Goal: Task Accomplishment & Management: Complete application form

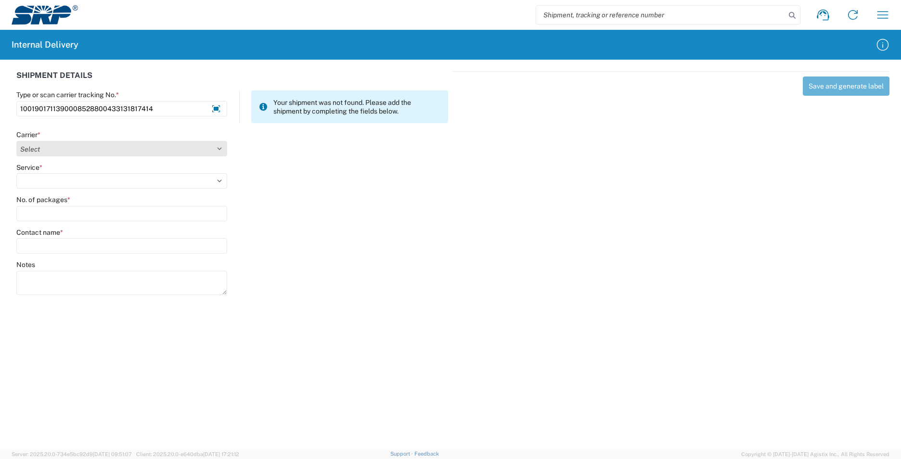
type input "1001901711390008528800433131817414"
click at [220, 150] on select "Select Amazon Logistics ATI Trucking BC Dimerco Logistics Empire Southwest FedE…" at bounding box center [121, 148] width 211 height 15
select select "5"
click at [16, 141] on select "Select Amazon Logistics ATI Trucking BC Dimerco Logistics Empire Southwest FedE…" at bounding box center [121, 148] width 211 height 15
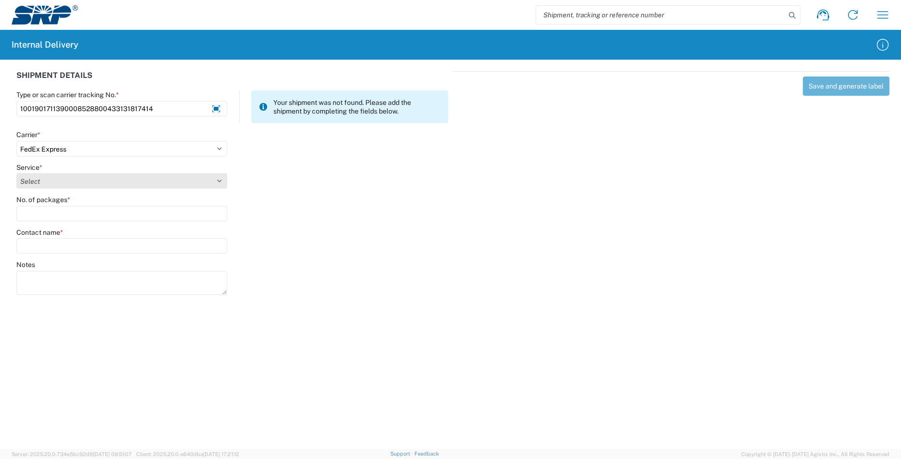
click at [224, 180] on select "Select 1Day Freight 2Day 2Day AM 2Day AM One Rate 2Day Freight 2Day One Rate 3 …" at bounding box center [121, 180] width 211 height 15
select select "18"
click at [16, 173] on select "Select 1Day Freight 2Day 2Day AM 2Day AM One Rate 2Day Freight 2Day One Rate 3 …" at bounding box center [121, 180] width 211 height 15
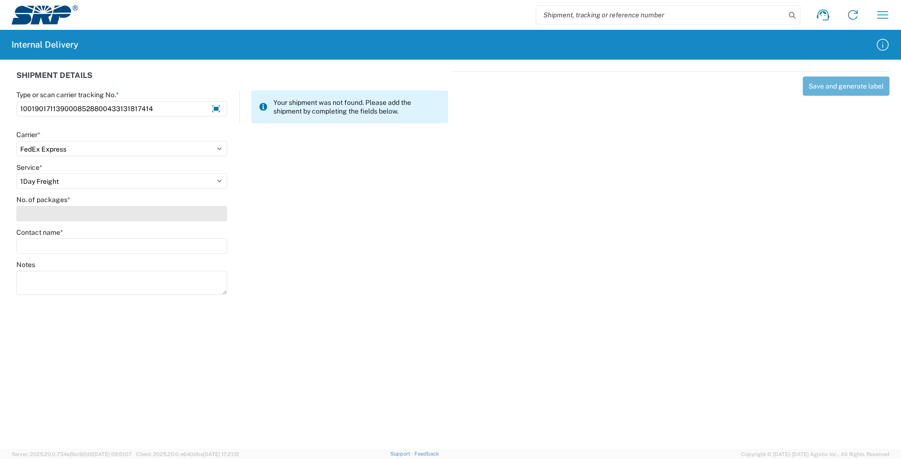
click at [76, 213] on input "No. of packages *" at bounding box center [121, 213] width 211 height 15
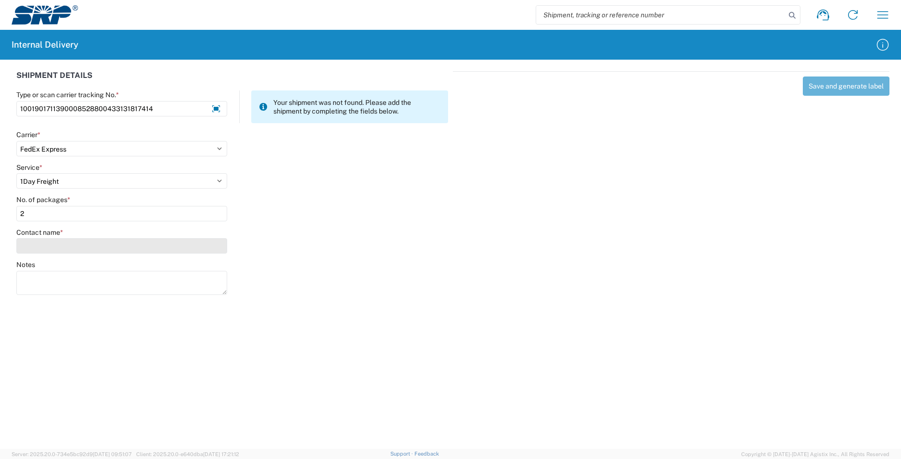
type input "2"
click at [81, 242] on input "Contact name *" at bounding box center [121, 245] width 211 height 15
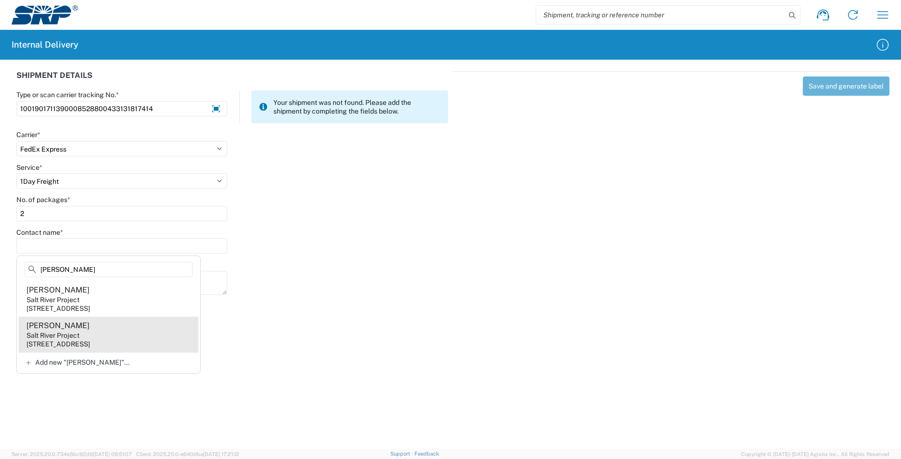
type input "Breckon"
click at [82, 332] on agx-address-suggestion-item "Jeff Breckon Salt River Project 1500 N Mill Ave, PAB15W, Tempe, AZ, 85281, US" at bounding box center [109, 335] width 180 height 36
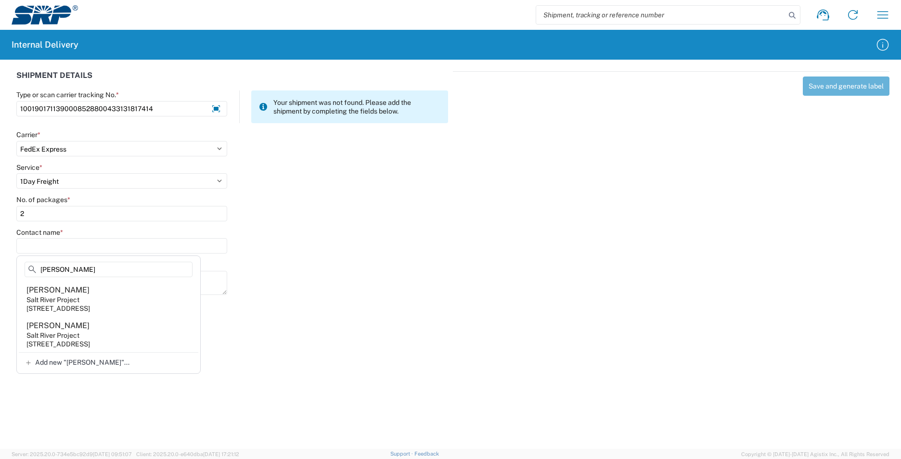
type input "Jeff Breckon"
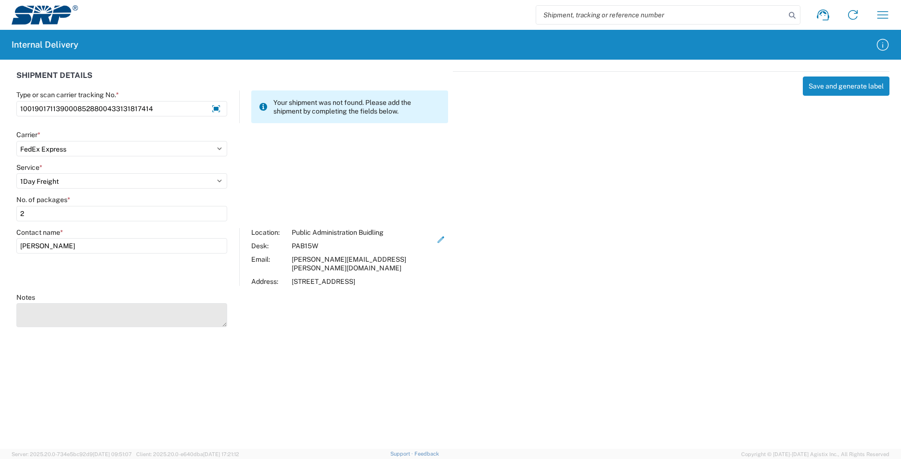
click at [142, 305] on textarea "Notes" at bounding box center [121, 315] width 211 height 24
type textarea "1001901711390008528800433131817436"
click at [851, 90] on button "Save and generate label" at bounding box center [846, 86] width 87 height 19
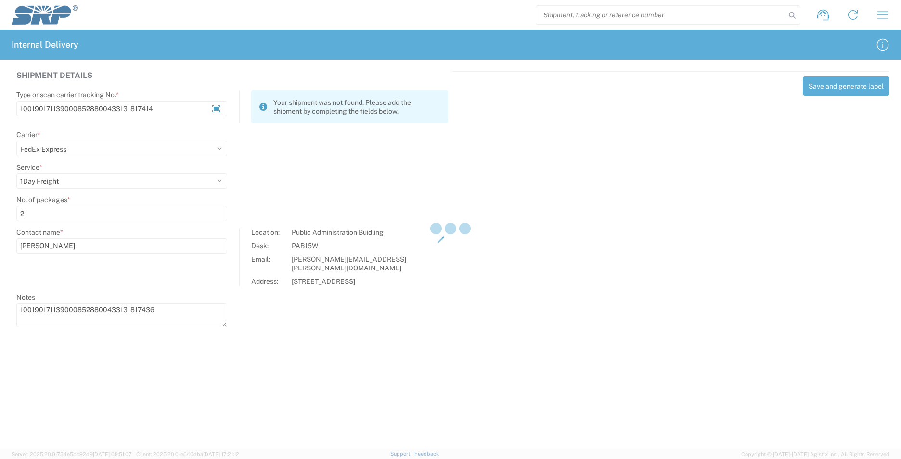
select select
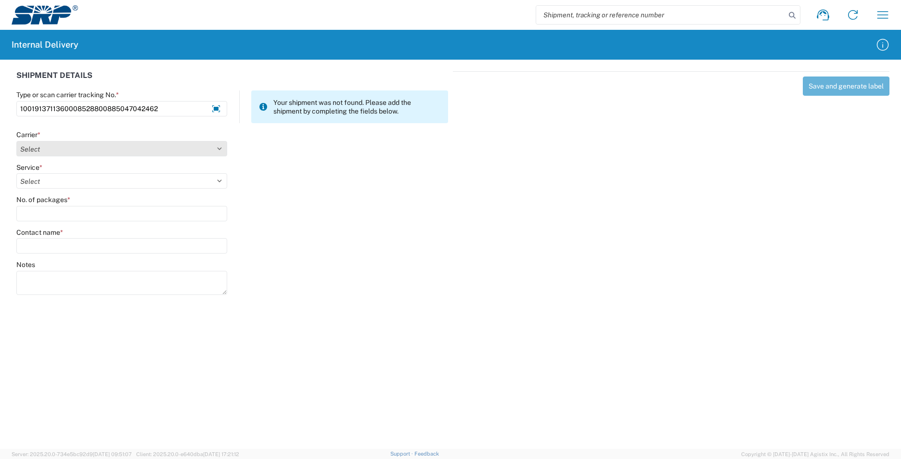
type input "1001913711360008528800885047042462"
click at [216, 145] on select "Select Amazon Logistics ATI Trucking BC Dimerco Logistics Empire Southwest FedE…" at bounding box center [121, 148] width 211 height 15
select select "5"
click at [16, 141] on select "Select Amazon Logistics ATI Trucking BC Dimerco Logistics Empire Southwest FedE…" at bounding box center [121, 148] width 211 height 15
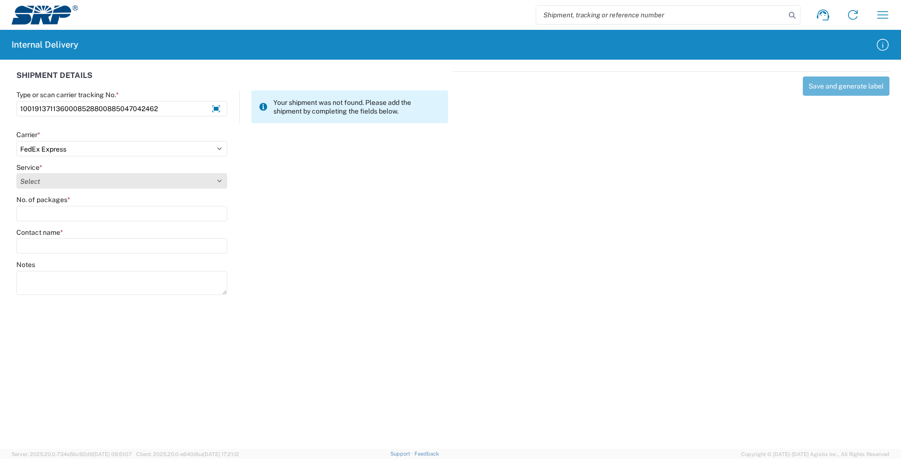
click at [222, 182] on select "Select 1Day Freight 2Day 2Day AM 2Day AM One Rate 2Day Freight 2Day One Rate 3 …" at bounding box center [121, 180] width 211 height 15
click at [218, 179] on select "Select 1Day Freight 2Day 2Day AM 2Day AM One Rate 2Day Freight 2Day One Rate 3 …" at bounding box center [121, 180] width 211 height 15
select select "10"
click at [16, 173] on select "Select 1Day Freight 2Day 2Day AM 2Day AM One Rate 2Day Freight 2Day One Rate 3 …" at bounding box center [121, 180] width 211 height 15
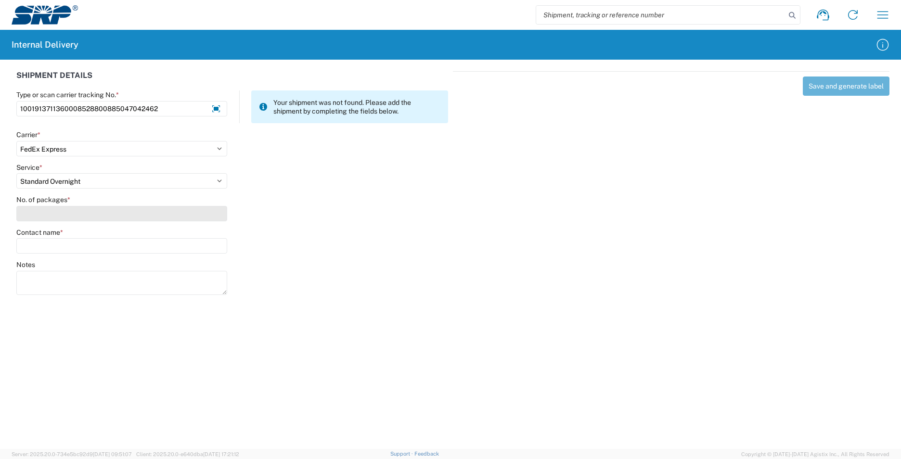
click at [106, 216] on input "No. of packages *" at bounding box center [121, 213] width 211 height 15
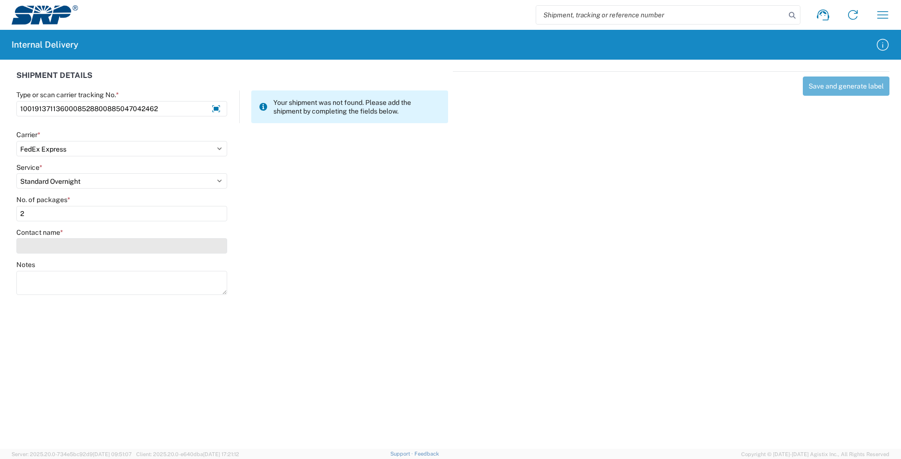
type input "2"
click at [95, 249] on input "Contact name *" at bounding box center [121, 245] width 211 height 15
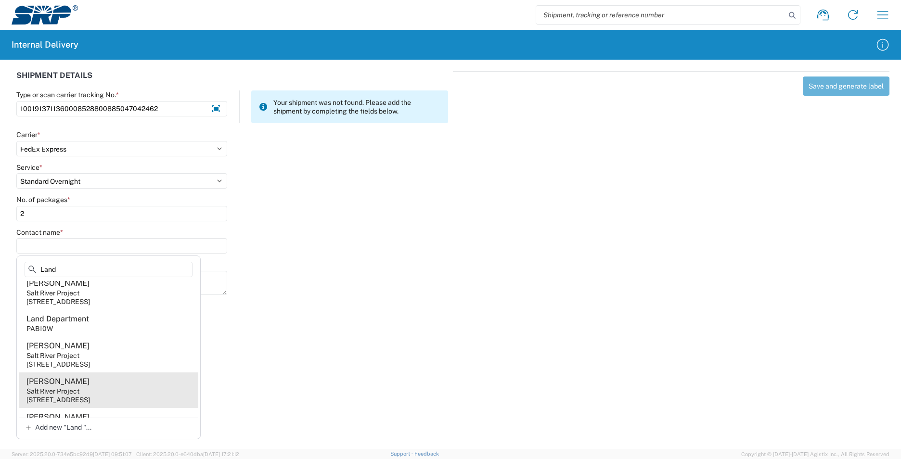
scroll to position [626, 0]
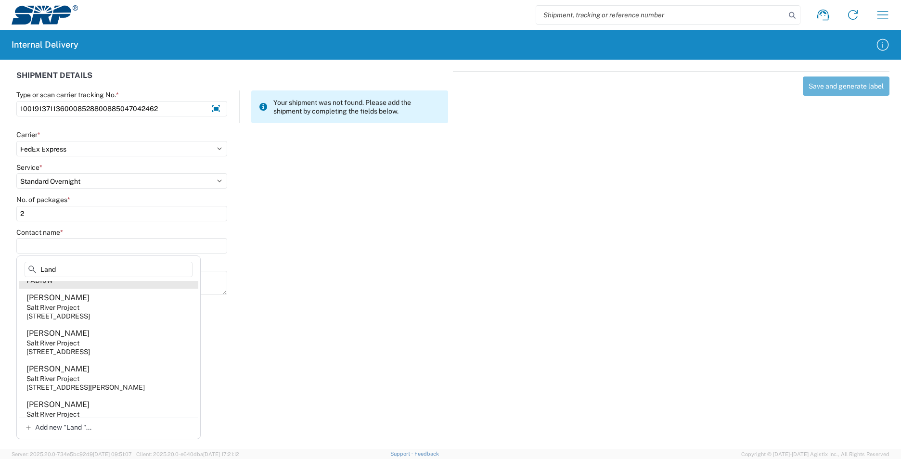
type input "Land"
click at [95, 289] on agx-address-suggestion-item "Land Department PAB10W" at bounding box center [109, 275] width 180 height 27
type input "Land Department"
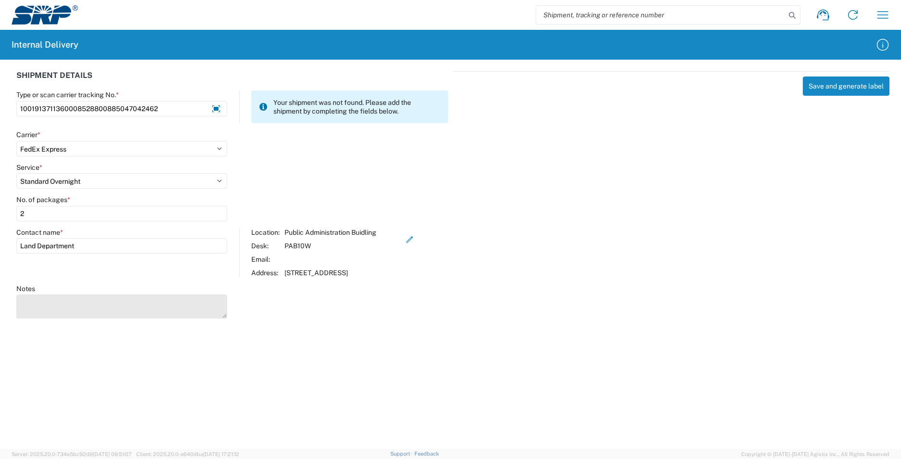
click at [122, 307] on textarea "Notes" at bounding box center [121, 307] width 211 height 24
type textarea "1001891711360008528800885039823276"
click at [834, 86] on button "Save and generate label" at bounding box center [846, 86] width 87 height 19
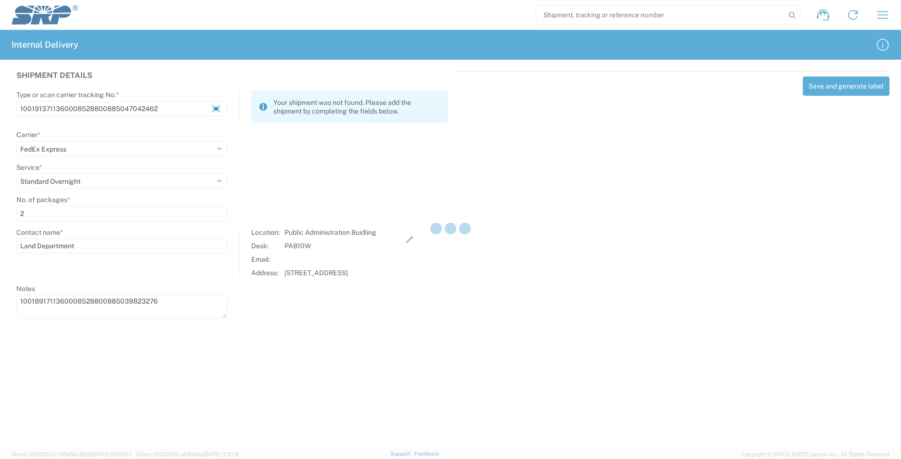
select select
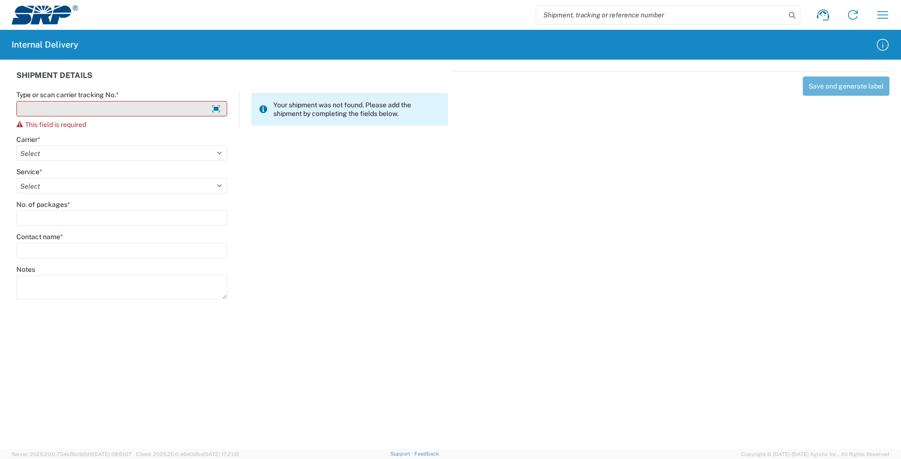
click at [133, 108] on input "Type or scan carrier tracking No. *" at bounding box center [121, 108] width 211 height 15
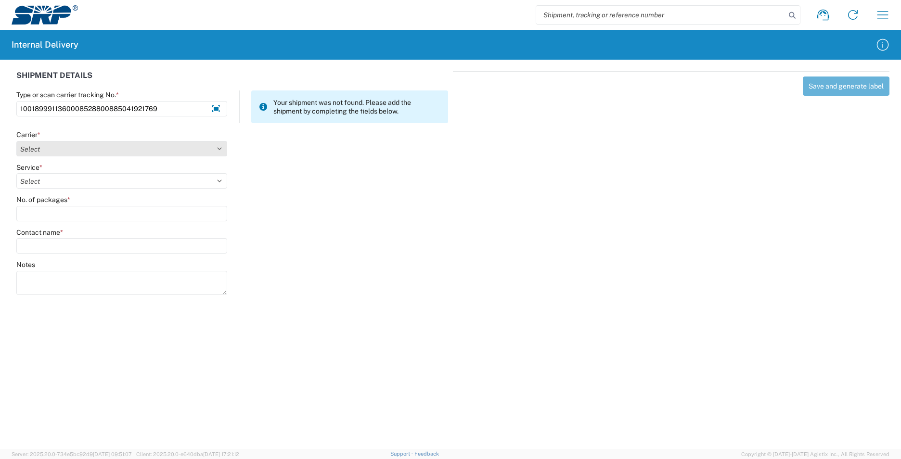
type input "1001899911360008528800885041921769"
click at [219, 147] on select "Select Amazon Logistics ATI Trucking BC Dimerco Logistics Empire Southwest FedE…" at bounding box center [121, 148] width 211 height 15
select select "5"
click at [16, 141] on select "Select Amazon Logistics ATI Trucking BC Dimerco Logistics Empire Southwest FedE…" at bounding box center [121, 148] width 211 height 15
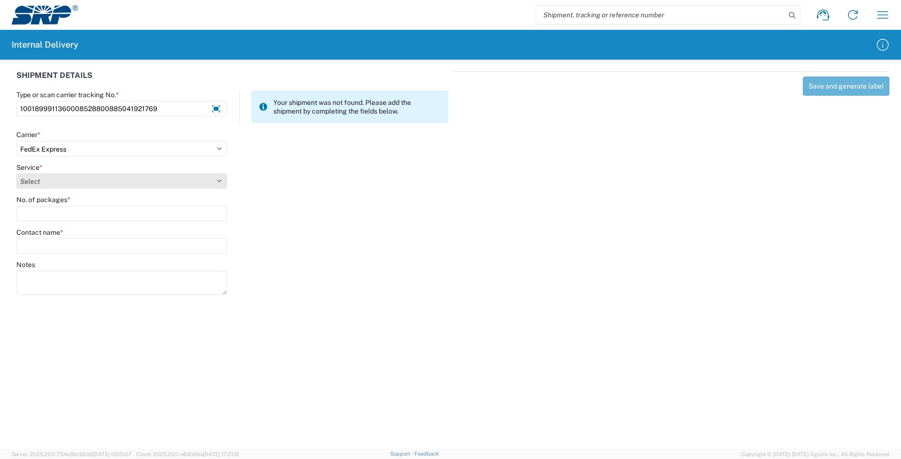
click at [223, 178] on select "Select 1Day Freight 2Day 2Day AM 2Day AM One Rate 2Day Freight 2Day One Rate 3 …" at bounding box center [121, 180] width 211 height 15
select select "8"
click at [16, 173] on select "Select 1Day Freight 2Day 2Day AM 2Day AM One Rate 2Day Freight 2Day One Rate 3 …" at bounding box center [121, 180] width 211 height 15
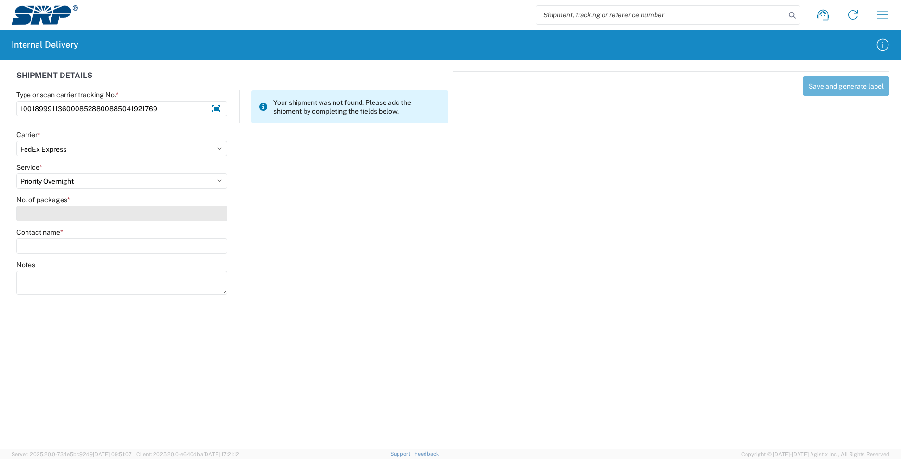
click at [81, 213] on input "No. of packages *" at bounding box center [121, 213] width 211 height 15
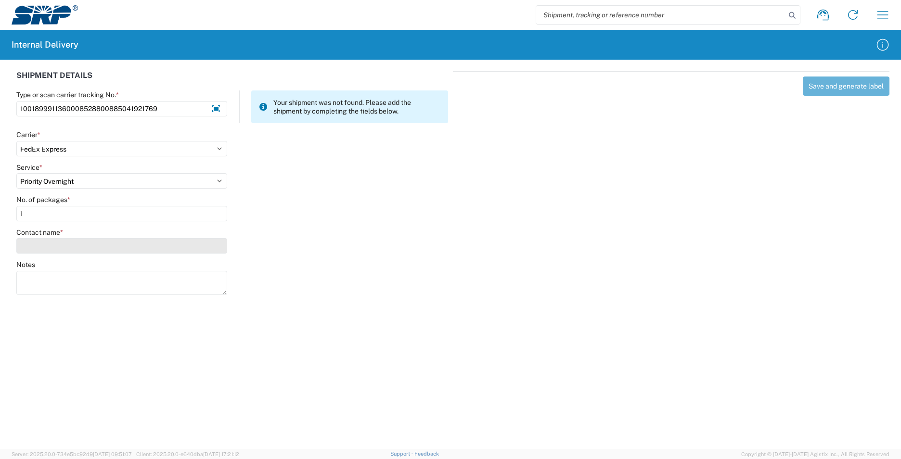
type input "1"
click at [82, 239] on input "Contact name *" at bounding box center [121, 245] width 211 height 15
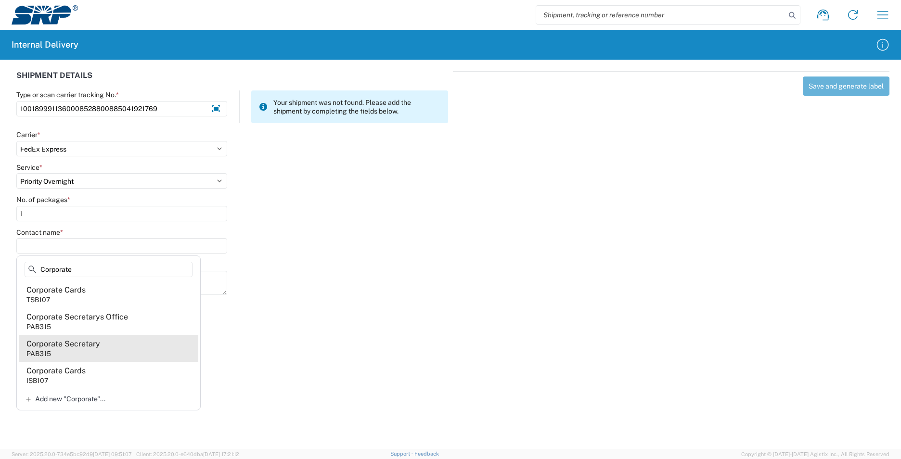
type input "Corporate"
click at [94, 348] on div "Corporate Secretary" at bounding box center [63, 344] width 74 height 11
type input "Corporate Secretary"
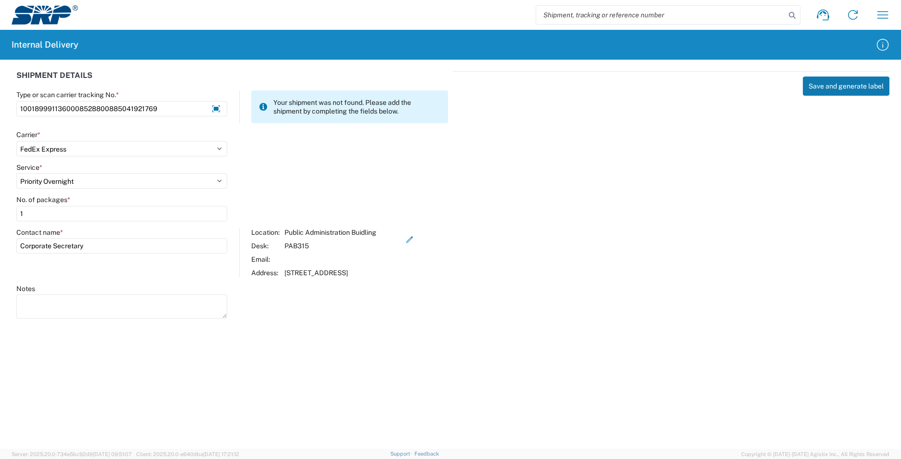
click at [854, 87] on button "Save and generate label" at bounding box center [846, 86] width 87 height 19
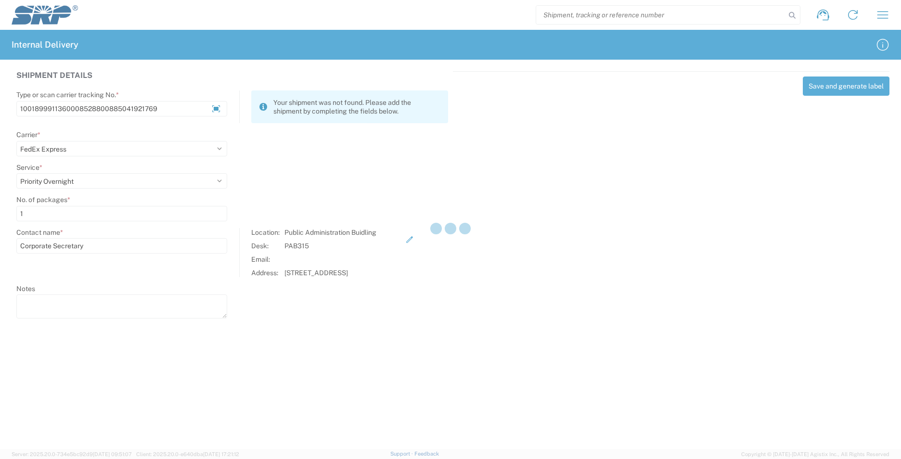
select select
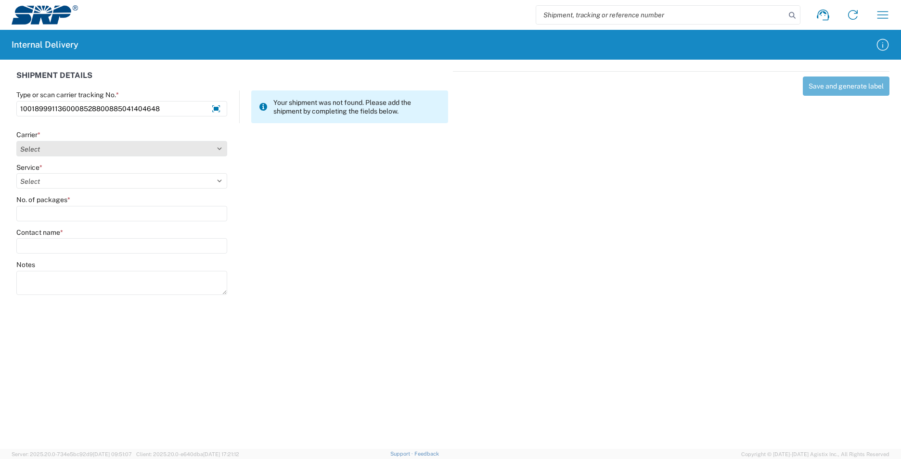
type input "1001899911360008528800885041404648"
click at [219, 149] on select "Select Amazon Logistics ATI Trucking BC Dimerco Logistics Empire Southwest FedE…" at bounding box center [121, 148] width 211 height 15
select select "5"
click at [16, 141] on select "Select Amazon Logistics ATI Trucking BC Dimerco Logistics Empire Southwest FedE…" at bounding box center [121, 148] width 211 height 15
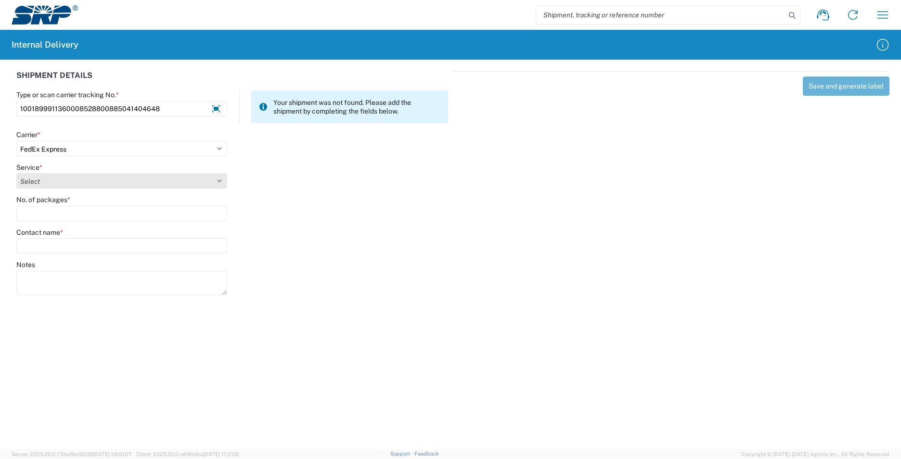
click at [221, 181] on select "Select 1Day Freight 2Day 2Day AM 2Day AM One Rate 2Day Freight 2Day One Rate 3 …" at bounding box center [121, 180] width 211 height 15
select select "8"
click at [16, 173] on select "Select 1Day Freight 2Day 2Day AM 2Day AM One Rate 2Day Freight 2Day One Rate 3 …" at bounding box center [121, 180] width 211 height 15
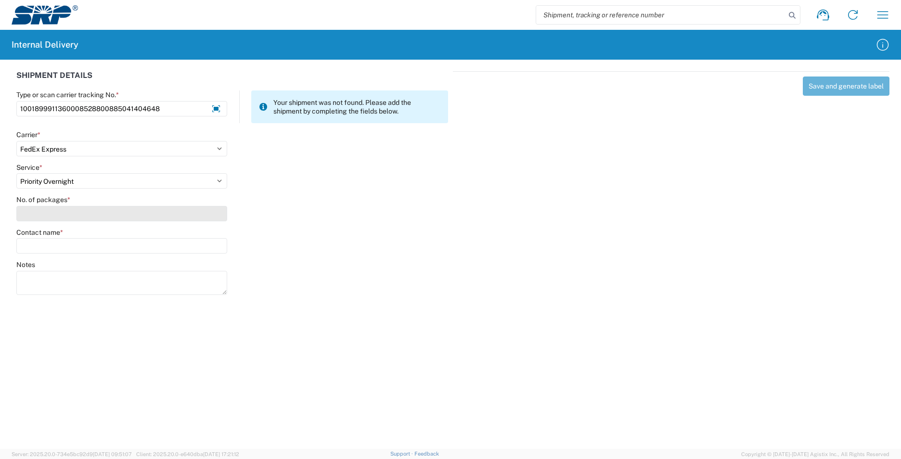
click at [115, 214] on input "No. of packages *" at bounding box center [121, 213] width 211 height 15
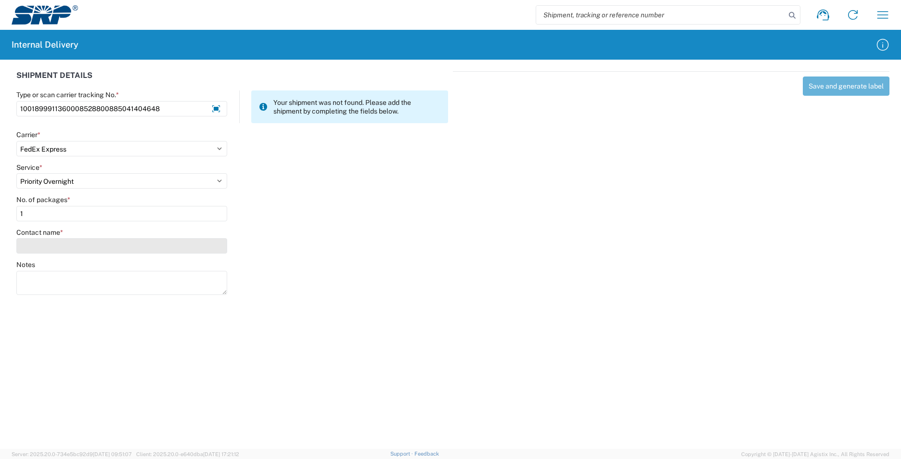
type input "1"
click at [108, 240] on input "Contact name *" at bounding box center [121, 245] width 211 height 15
type input "T"
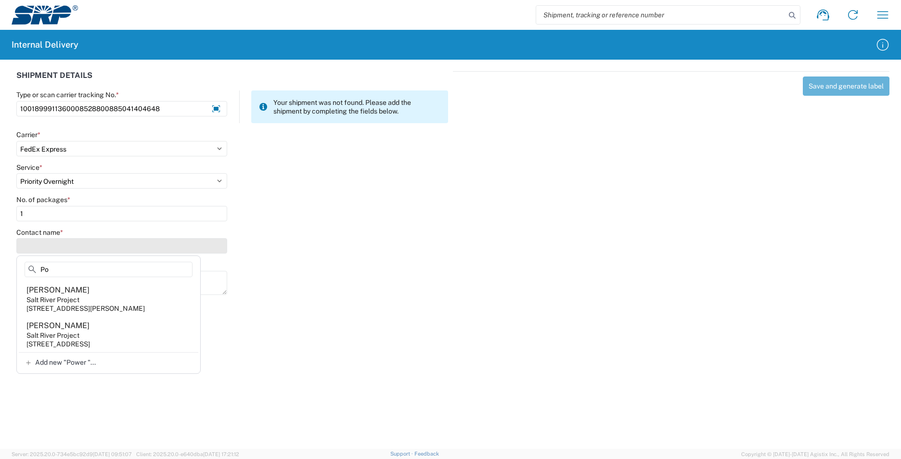
type input "P"
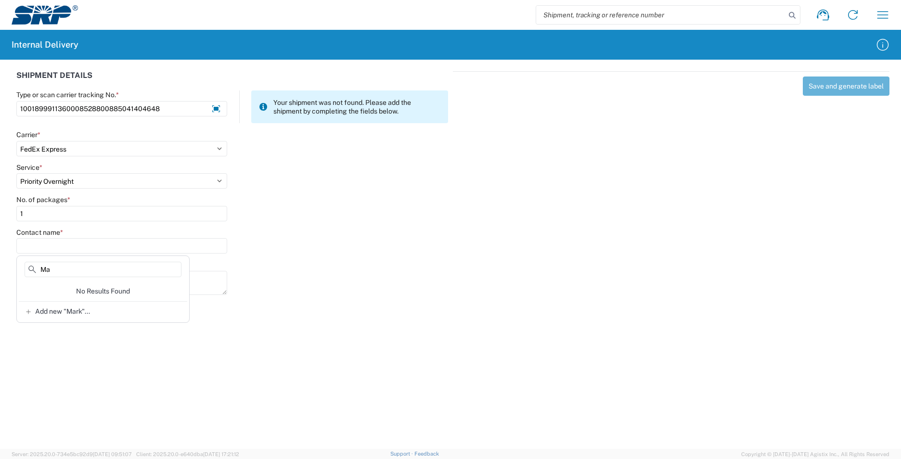
type input "M"
type input "s"
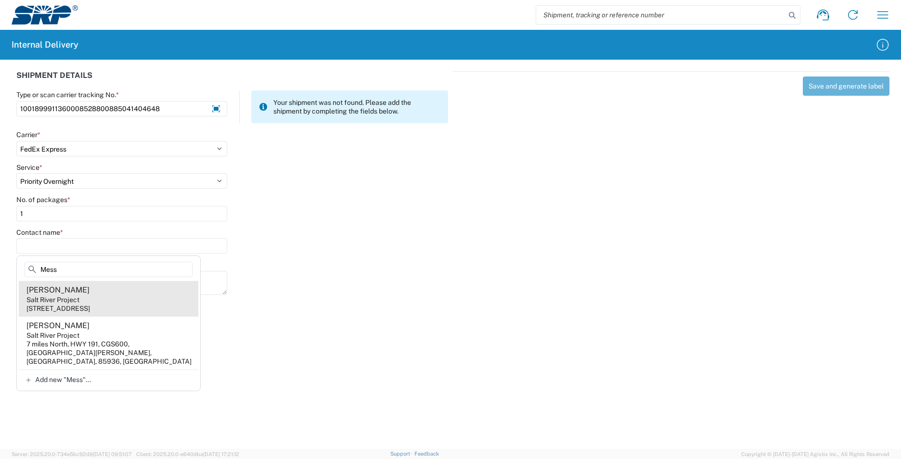
type input "Mess"
click at [90, 305] on div "1500 N Mill Ave, PAB360, Tempe, AZ, 85281, US" at bounding box center [58, 308] width 64 height 9
type input "Elisa Messier"
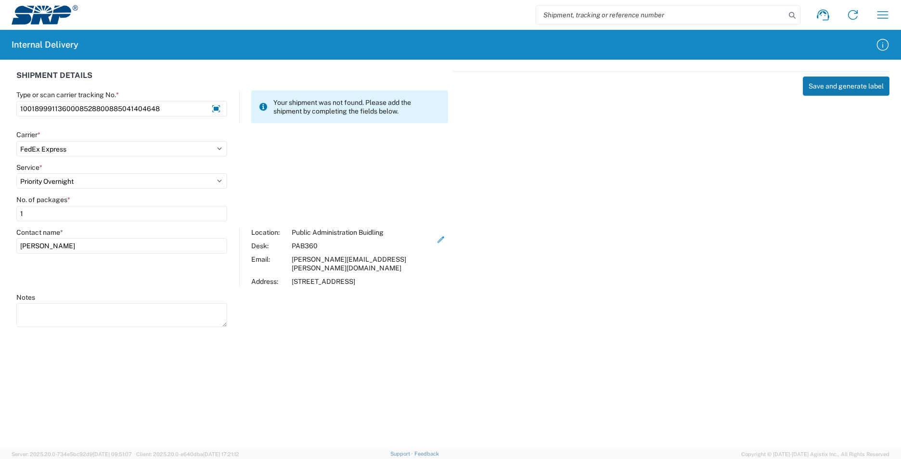
click at [863, 85] on button "Save and generate label" at bounding box center [846, 86] width 87 height 19
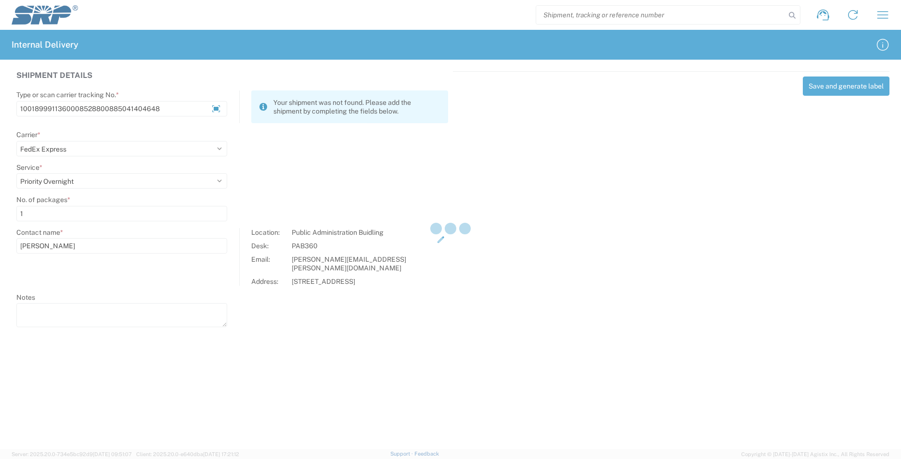
select select
